Goal: Navigation & Orientation: Find specific page/section

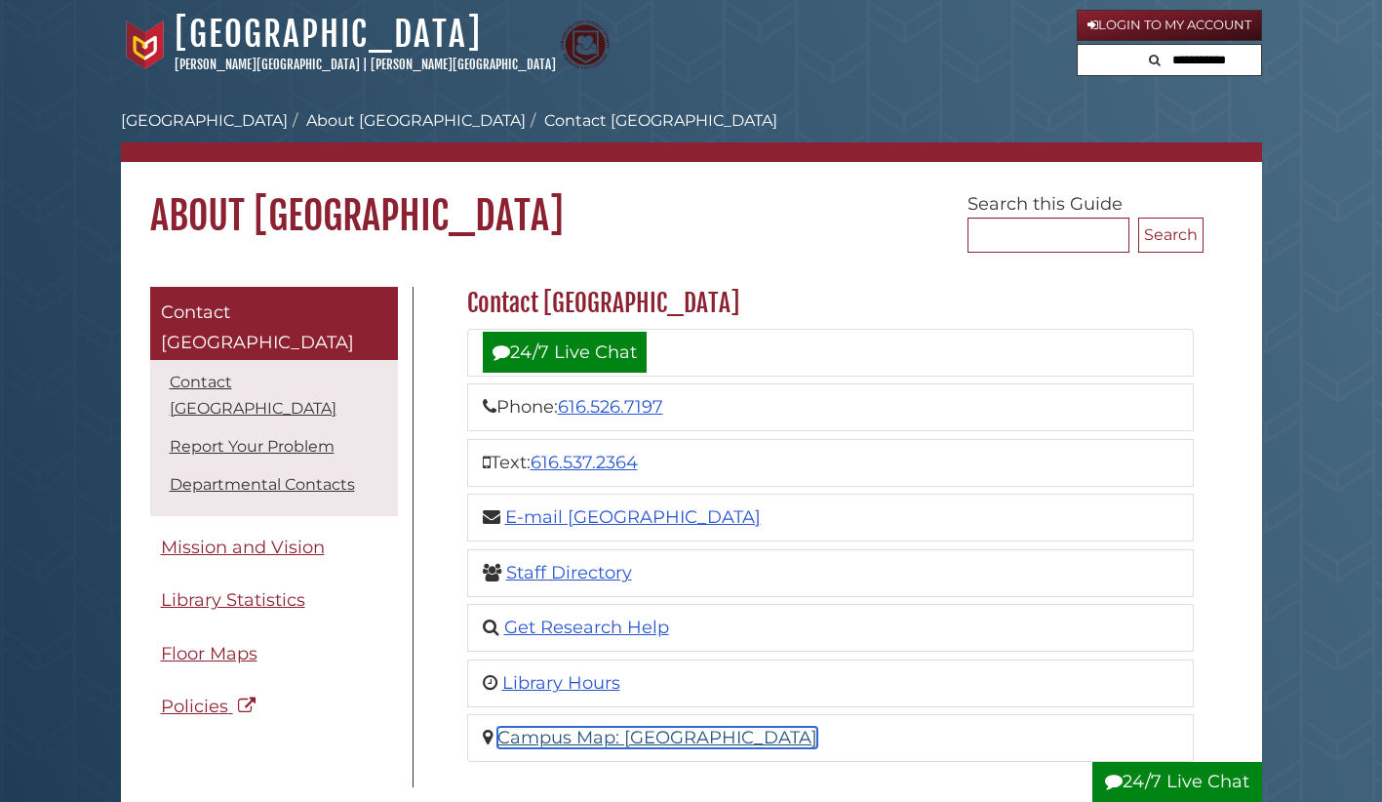
click at [627, 636] on link "Campus Map: Hekman Library" at bounding box center [658, 737] width 320 height 21
